Goal: Navigation & Orientation: Find specific page/section

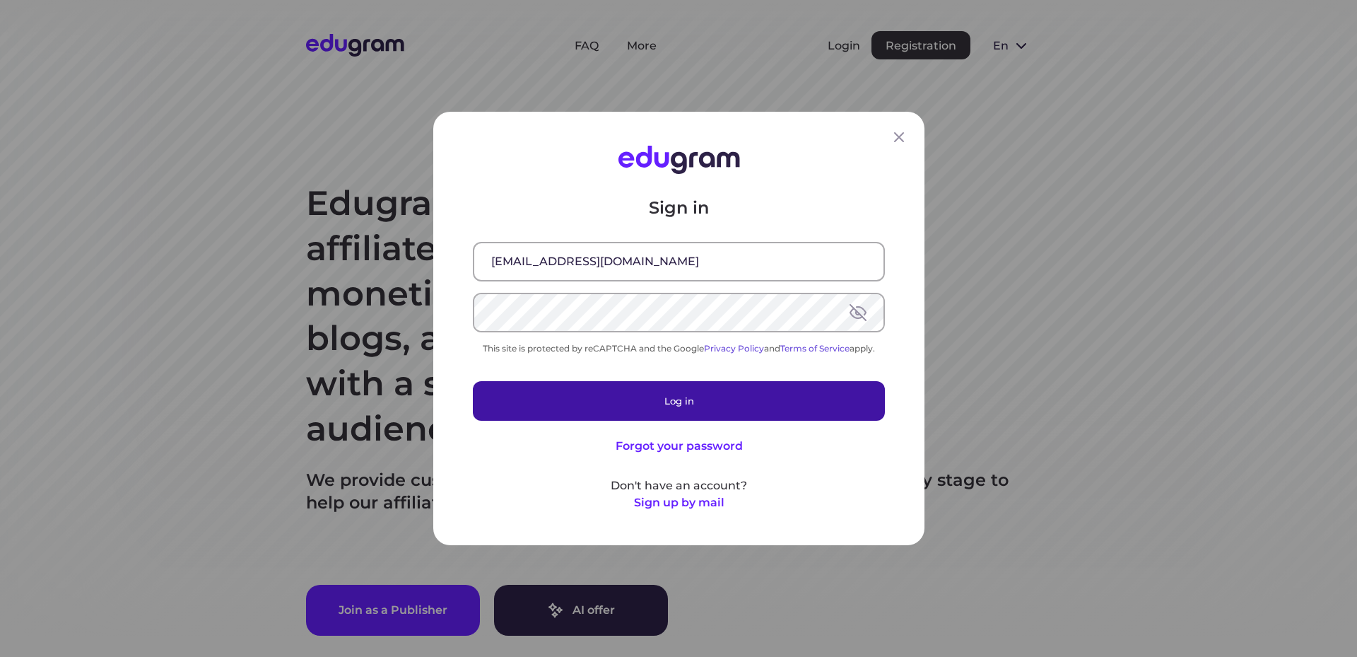
click at [674, 394] on button "Log in" at bounding box center [679, 401] width 412 height 40
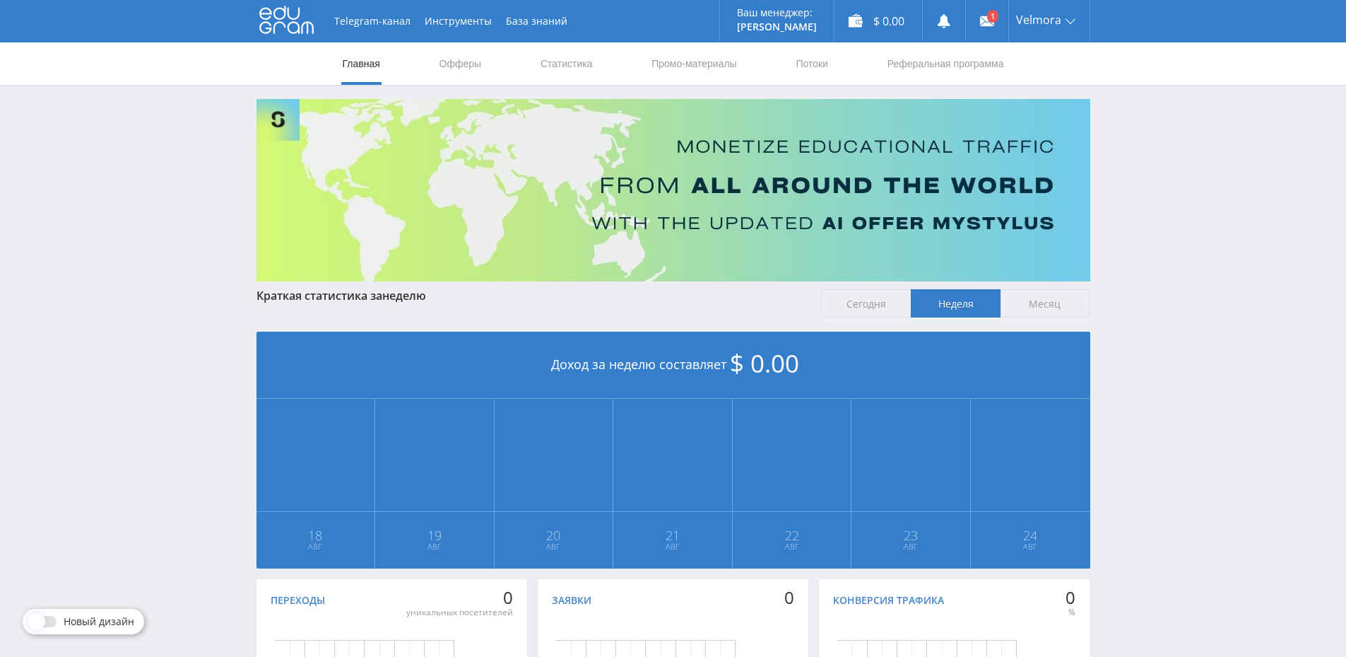
click at [1042, 305] on span "Месяц" at bounding box center [1046, 303] width 90 height 28
click at [0, 0] on input "Месяц" at bounding box center [0, 0] width 0 height 0
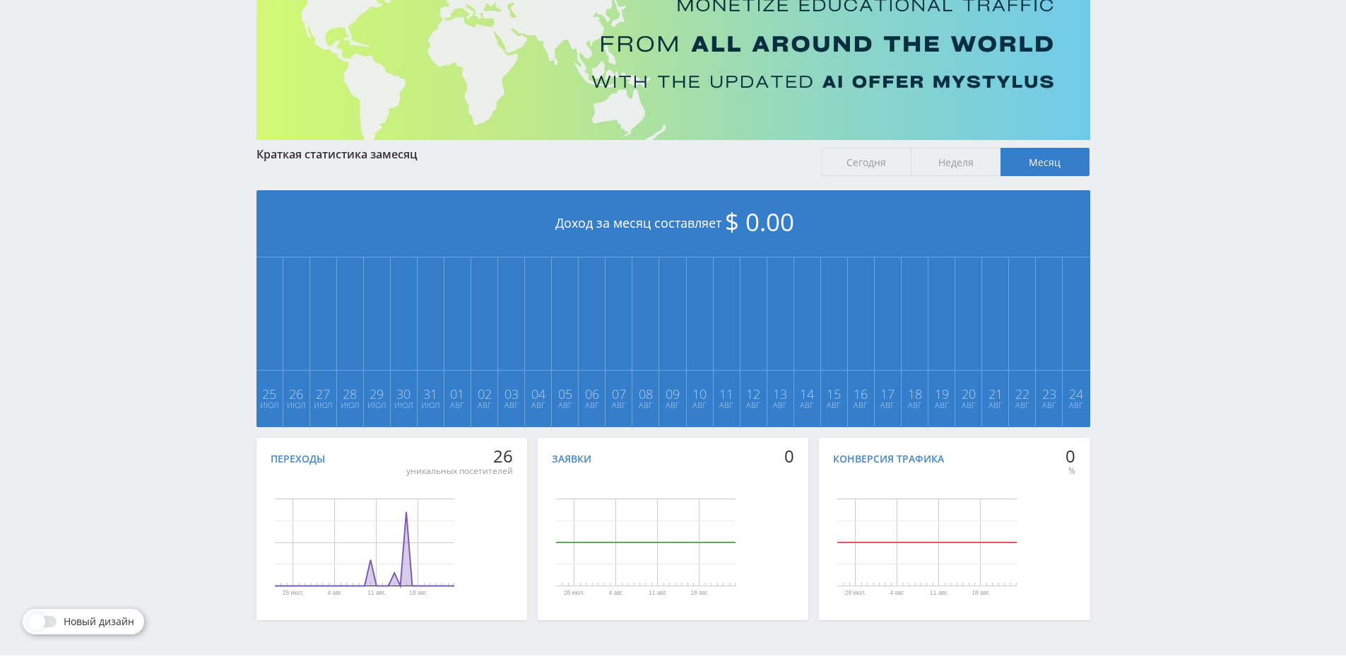
scroll to position [182, 0]
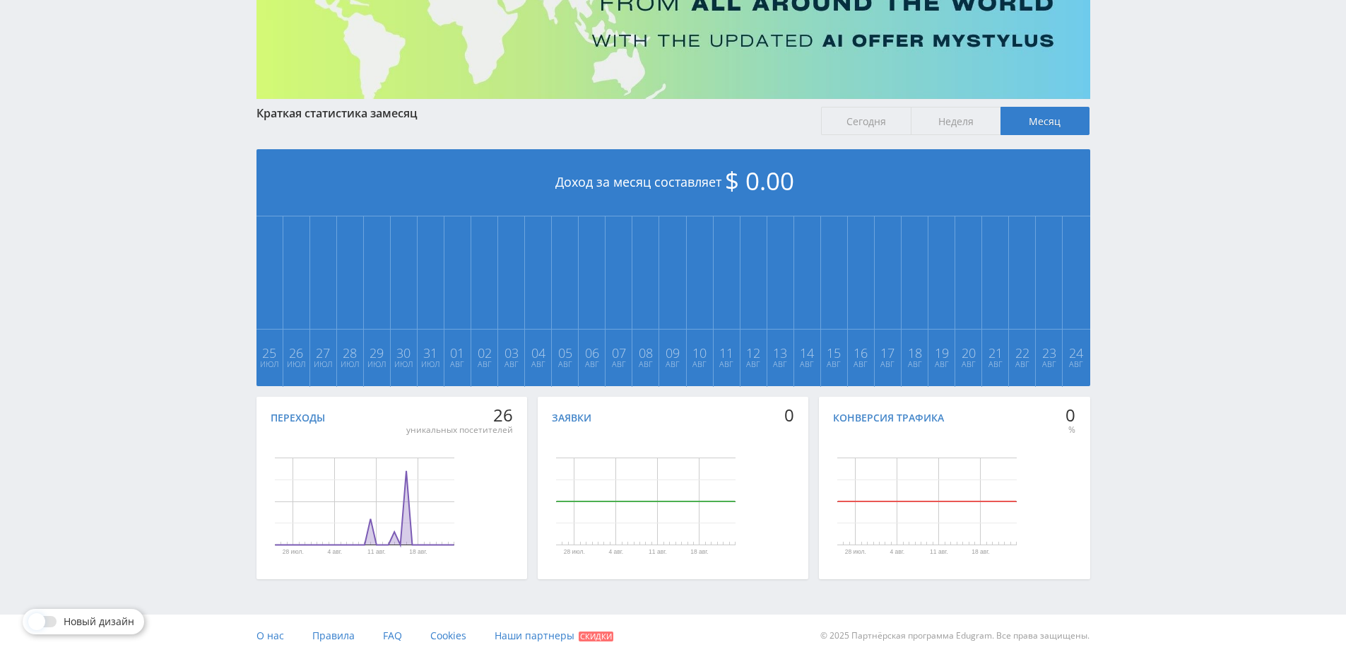
click at [49, 619] on div at bounding box center [43, 621] width 25 height 11
